Goal: Task Accomplishment & Management: Complete application form

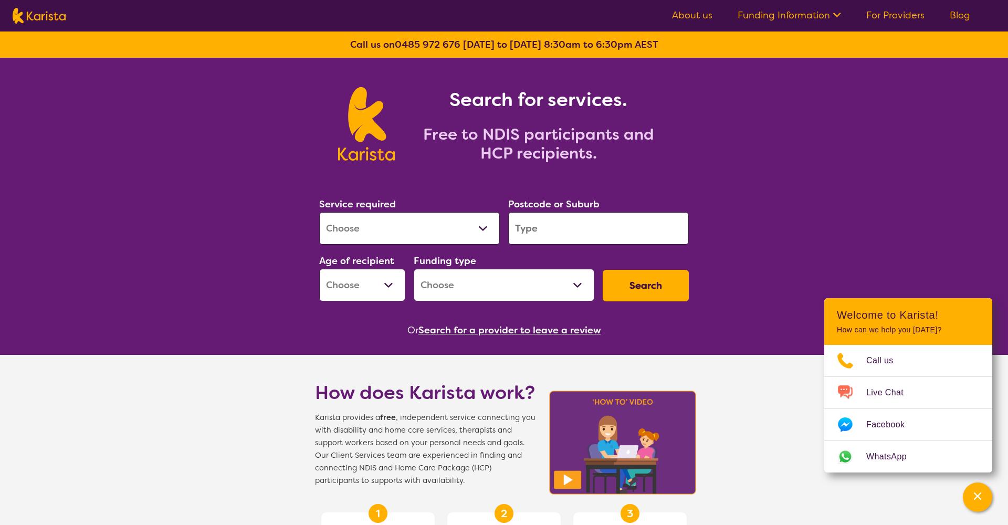
select select "[MEDICAL_DATA]"
click at [536, 236] on input "search" at bounding box center [598, 228] width 181 height 33
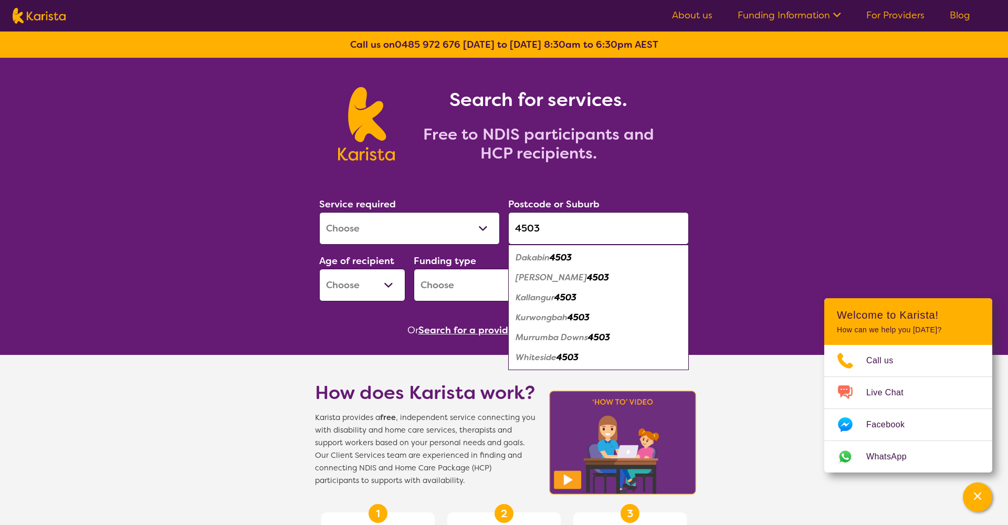
type input "4503"
click at [580, 262] on div "Dakabin 4503" at bounding box center [599, 258] width 170 height 20
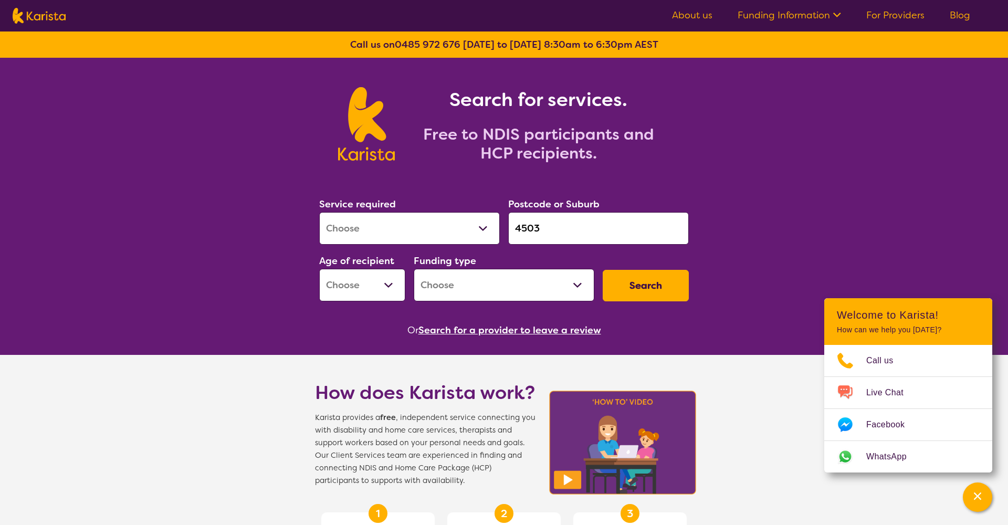
select select "EC"
select select "NDIS"
click at [629, 284] on button "Search" at bounding box center [646, 286] width 86 height 32
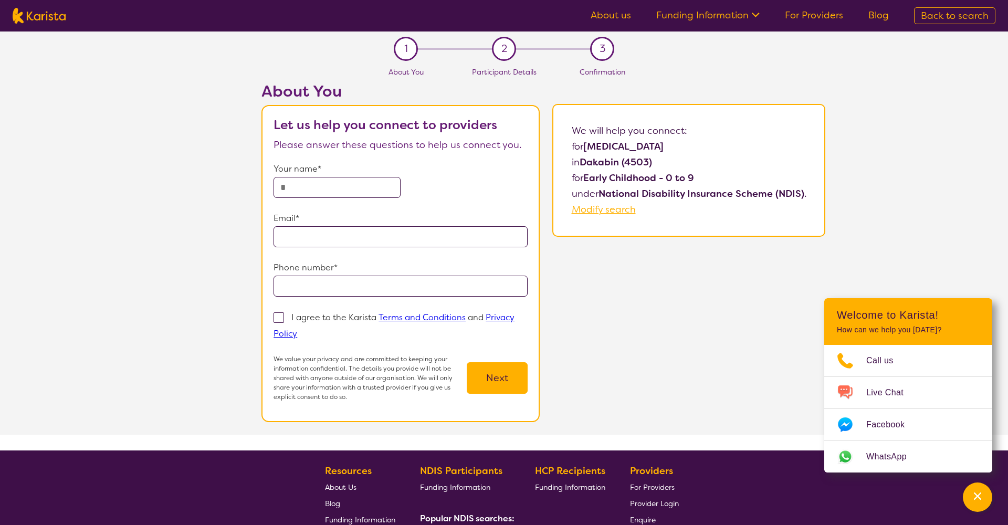
click at [975, 16] on span "Back to search" at bounding box center [955, 15] width 68 height 13
select select "[MEDICAL_DATA]"
select select "EC"
select select "NDIS"
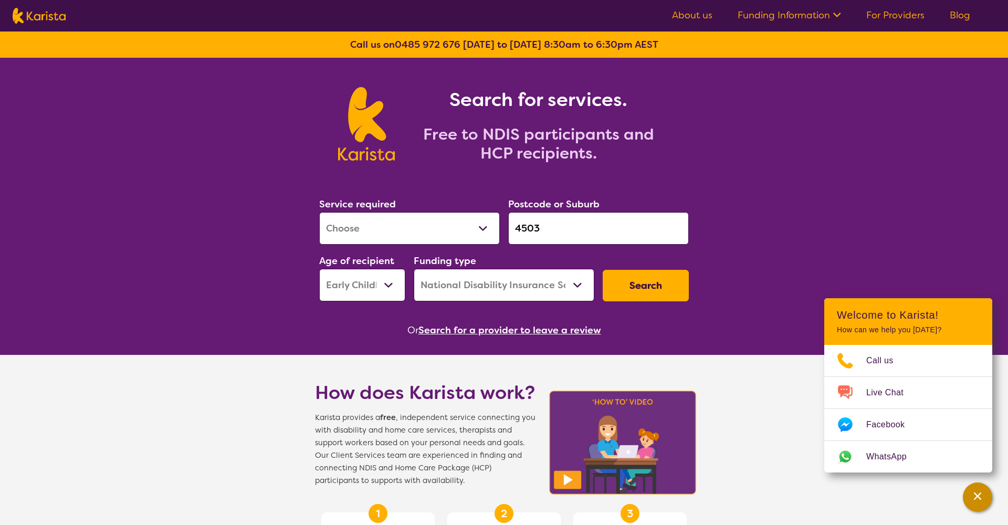
click at [986, 502] on div "Channel Menu" at bounding box center [977, 497] width 21 height 23
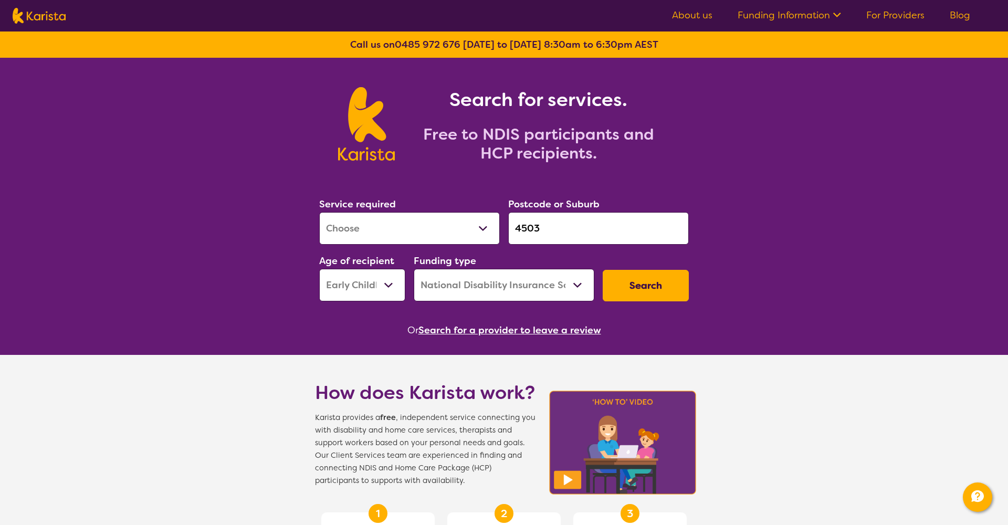
click at [662, 287] on button "Search" at bounding box center [646, 286] width 86 height 32
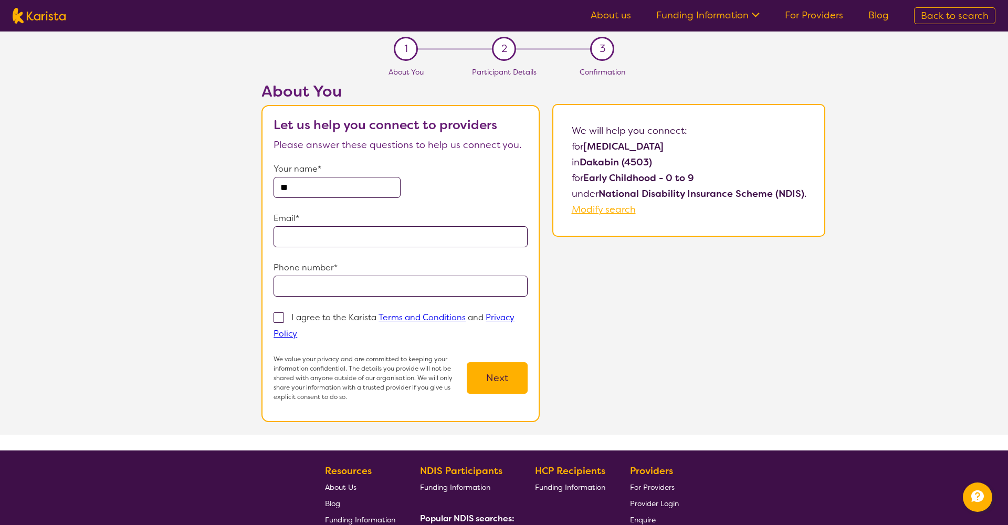
type input "*"
type input "**********"
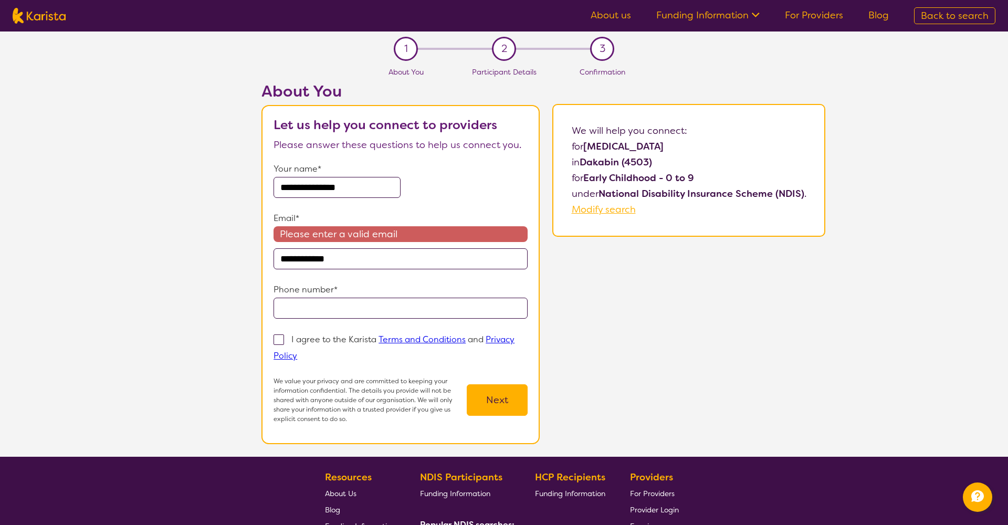
drag, startPoint x: 352, startPoint y: 262, endPoint x: 223, endPoint y: 257, distance: 128.7
click at [223, 257] on div "**********" at bounding box center [544, 269] width 930 height 375
paste input "**********"
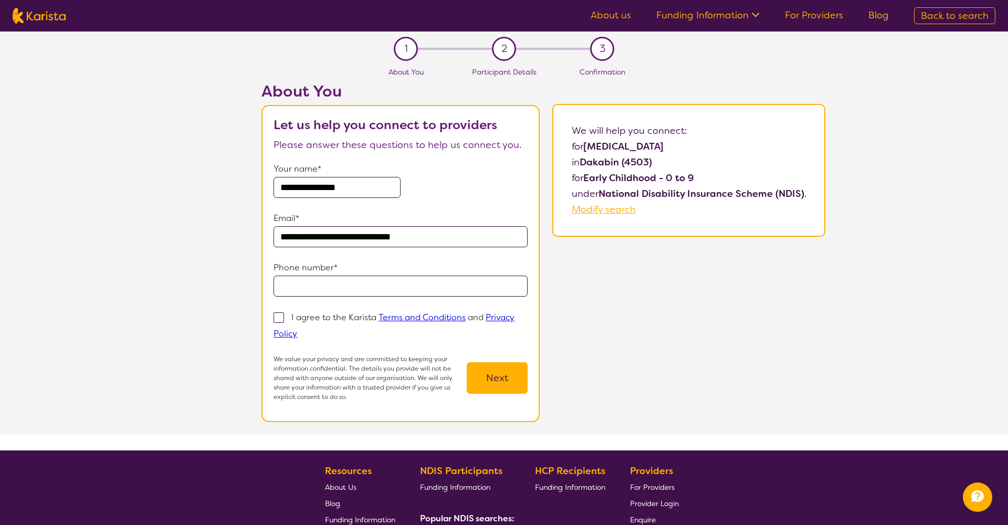
type input "**********"
click at [283, 319] on span at bounding box center [279, 317] width 11 height 11
click at [297, 330] on input "I agree to the Karista Terms and Conditions and Privacy Policy" at bounding box center [300, 333] width 7 height 7
checkbox input "true"
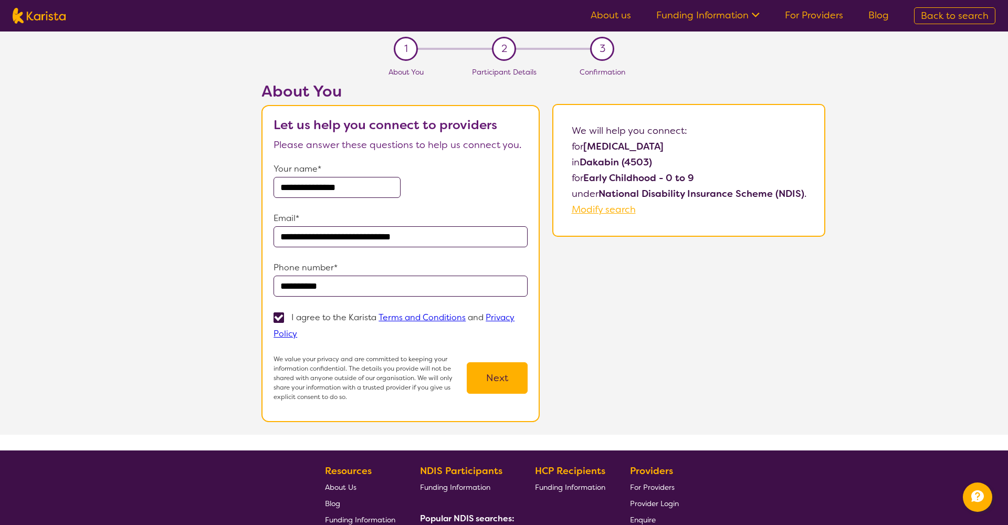
click at [478, 379] on button "Next" at bounding box center [497, 378] width 61 height 32
